Goal: Task Accomplishment & Management: Manage account settings

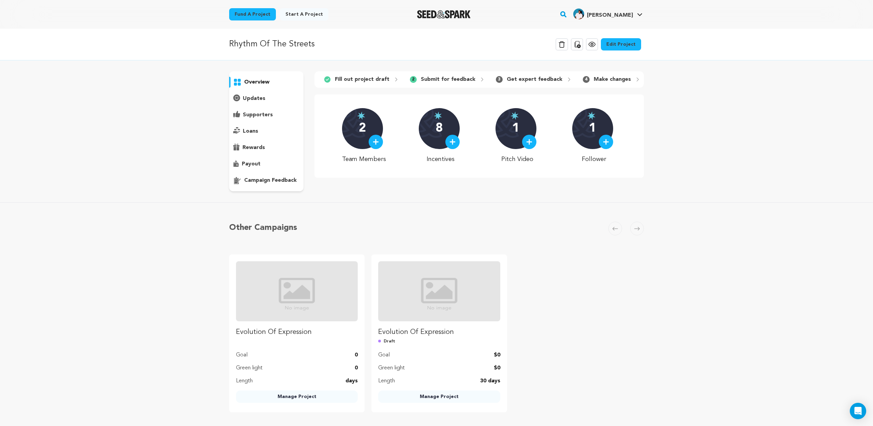
click at [616, 45] on link "Edit Project" at bounding box center [621, 44] width 40 height 12
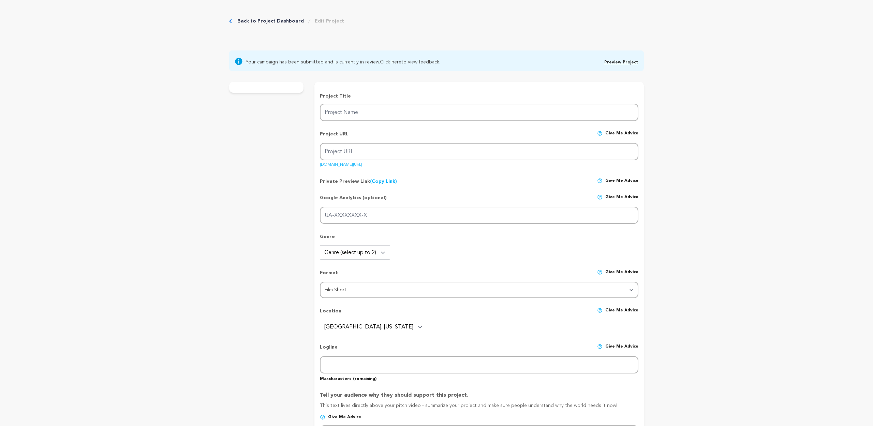
type input "Rhythm Of The Streets"
type input "rhythmofthestreets"
type input "After a failed robbery, a broken Krumper finds refuge in an underground session…"
type textarea "Rhythm of the Streets isn’t just about dance, it’s about survival, faith, and h…"
type textarea "The mission of Rhythm of the Streets is to show how art heals and community sav…"
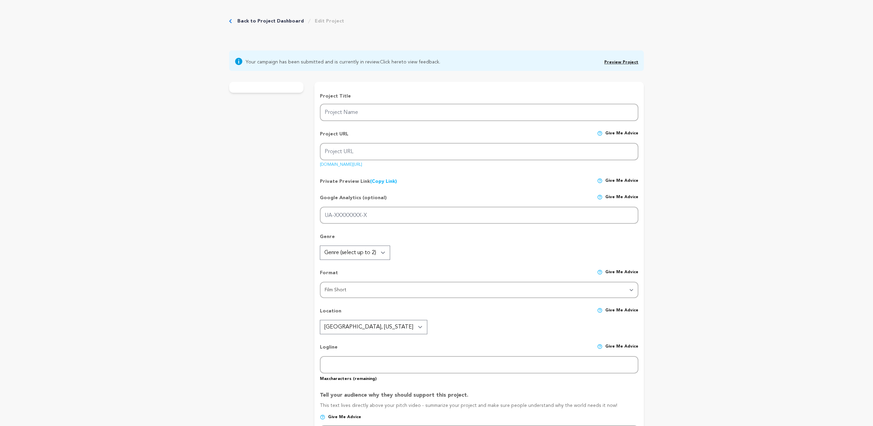
radio input "true"
